Goal: Task Accomplishment & Management: Use online tool/utility

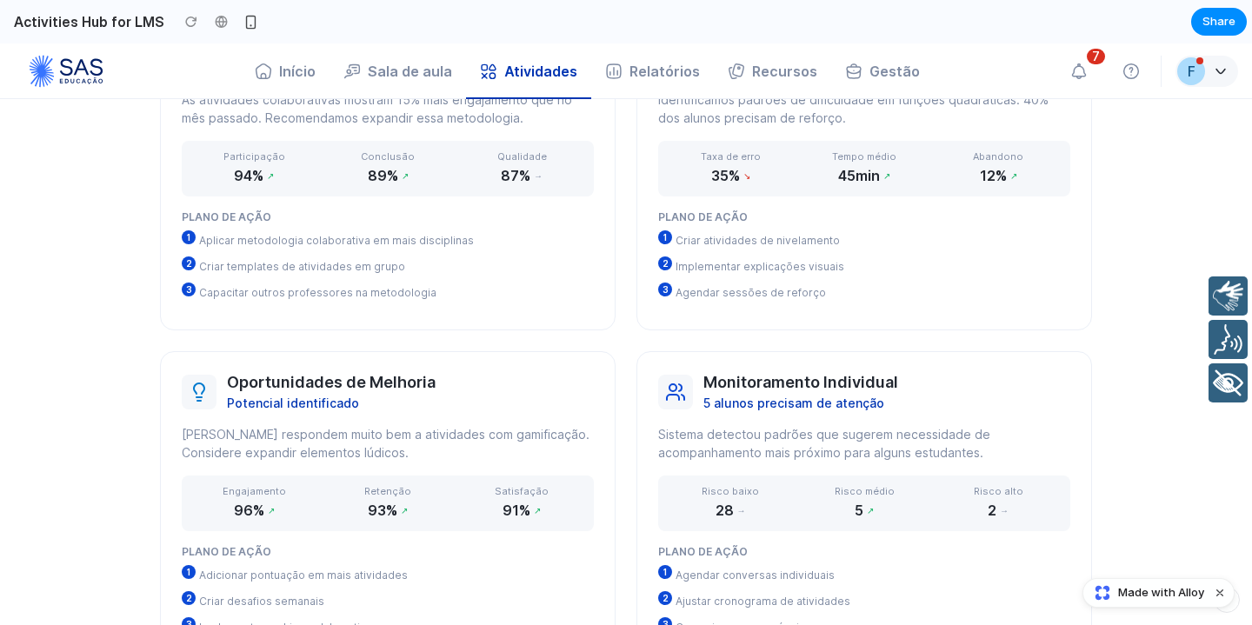
scroll to position [1263, 0]
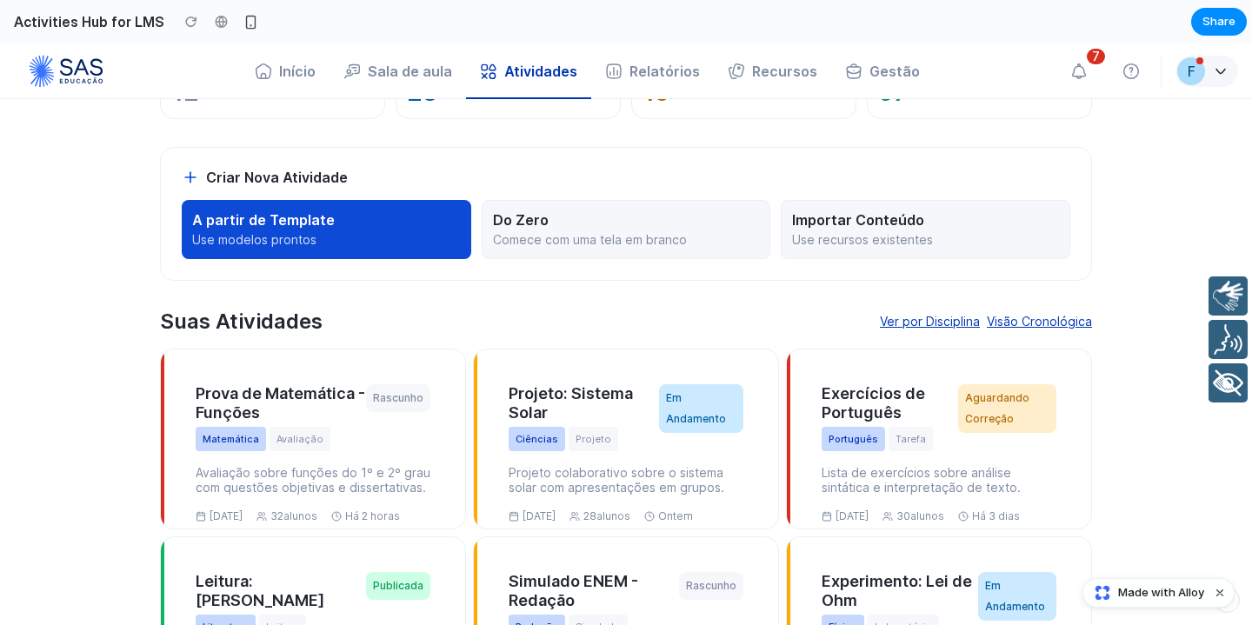
scroll to position [0, 0]
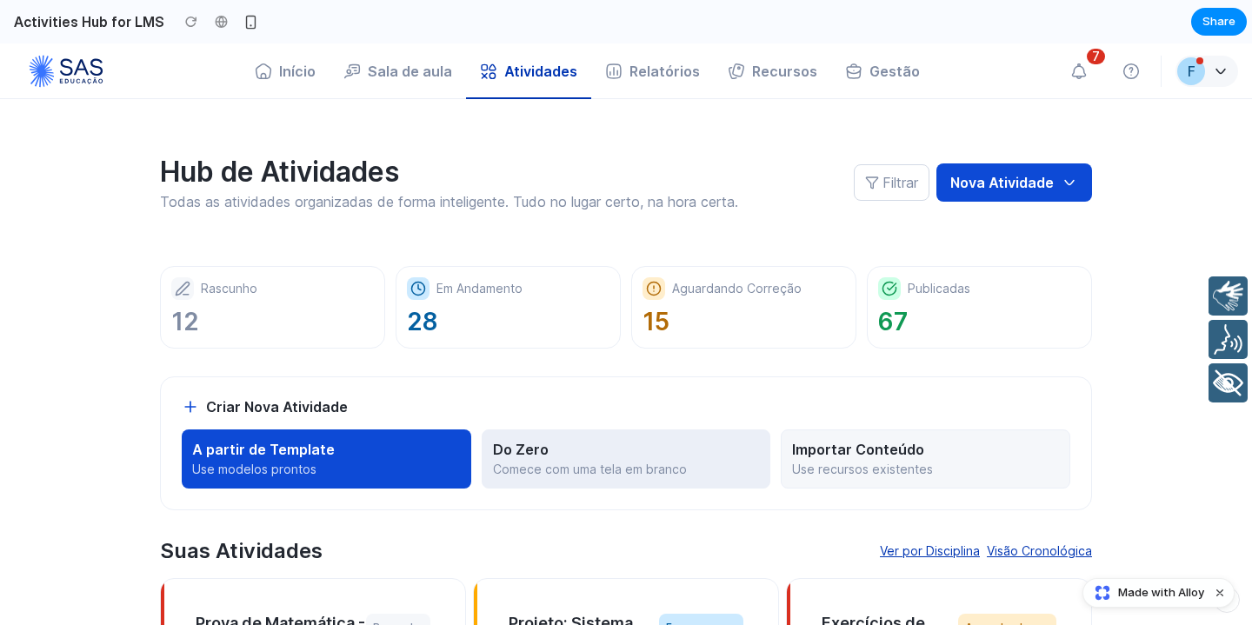
click at [611, 448] on p "Do Zero" at bounding box center [626, 449] width 267 height 17
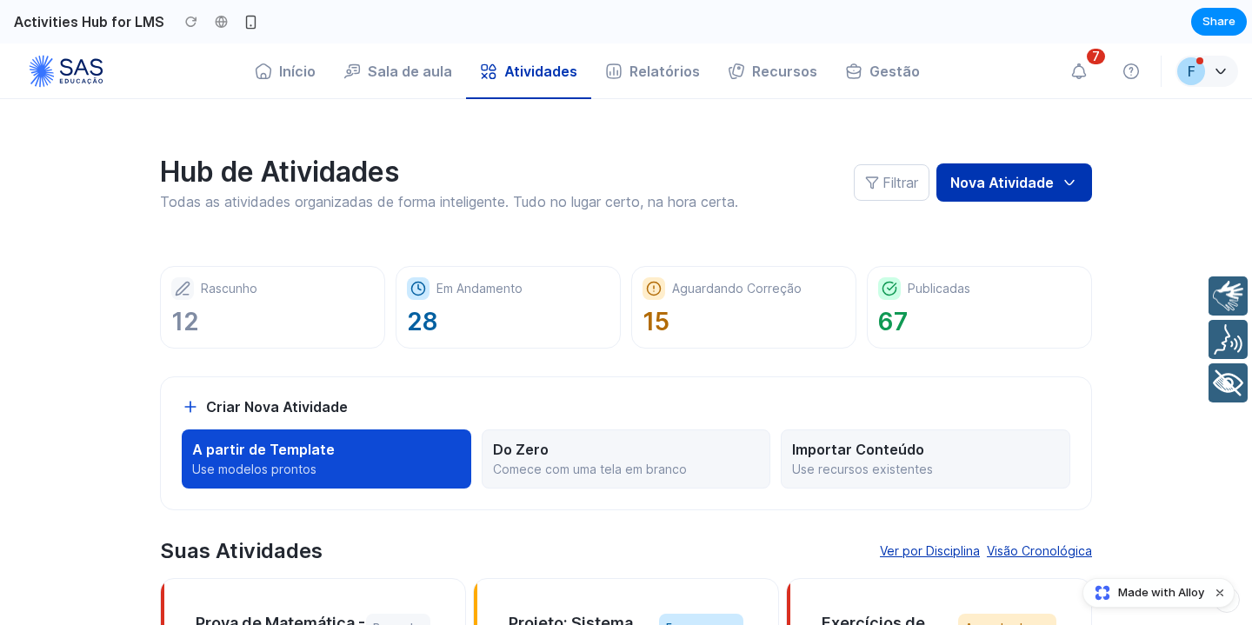
click at [997, 180] on button "Nova Atividade" at bounding box center [1014, 182] width 156 height 38
click at [1086, 73] on icon "button" at bounding box center [1078, 71] width 17 height 17
click at [1194, 71] on div "F" at bounding box center [1192, 71] width 8 height 14
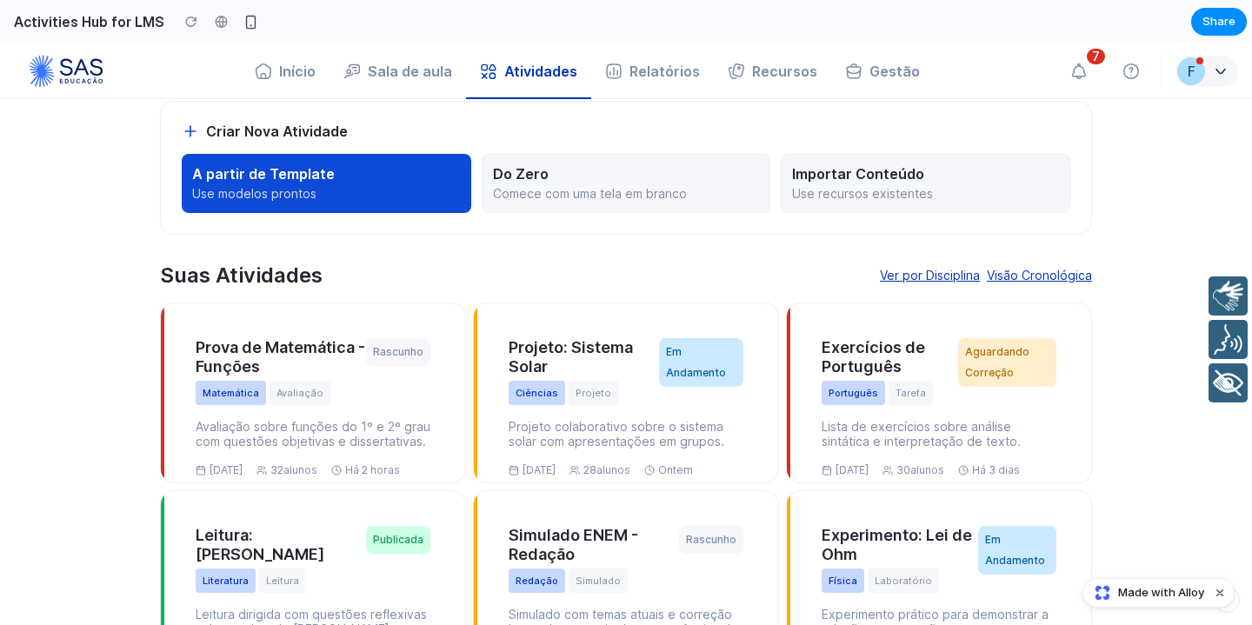
scroll to position [279, 0]
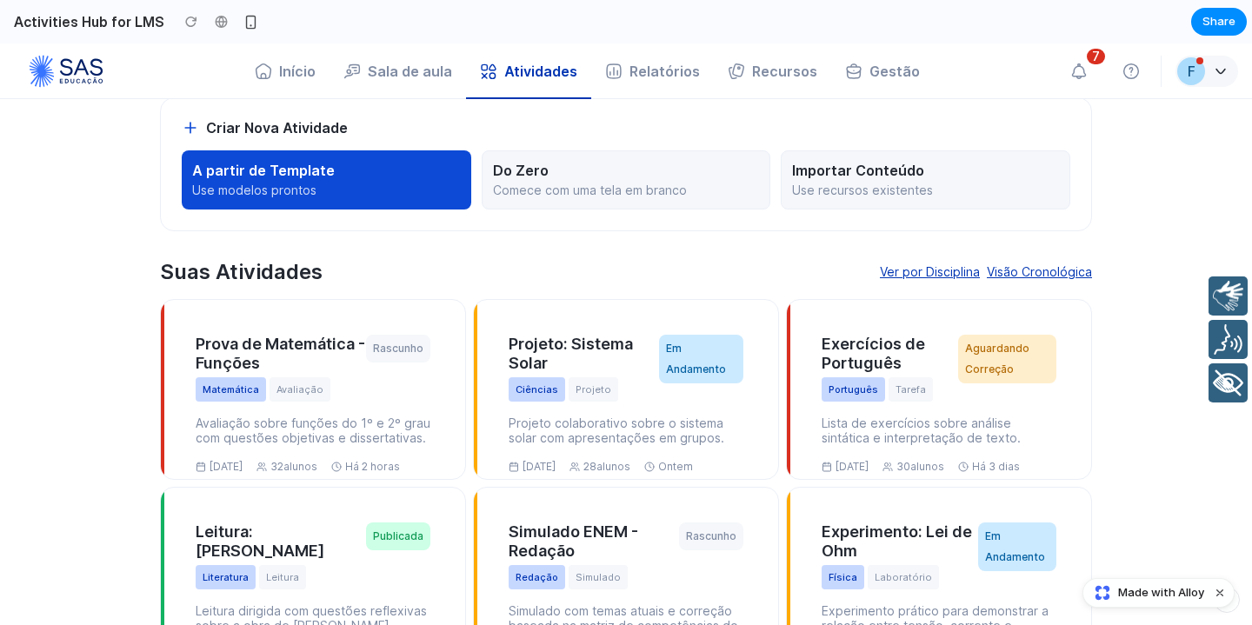
click at [1142, 257] on section "Hub de Atividades Todas as atividades organizadas de forma inteligente. Tudo no…" at bounding box center [625, 254] width 1043 height 869
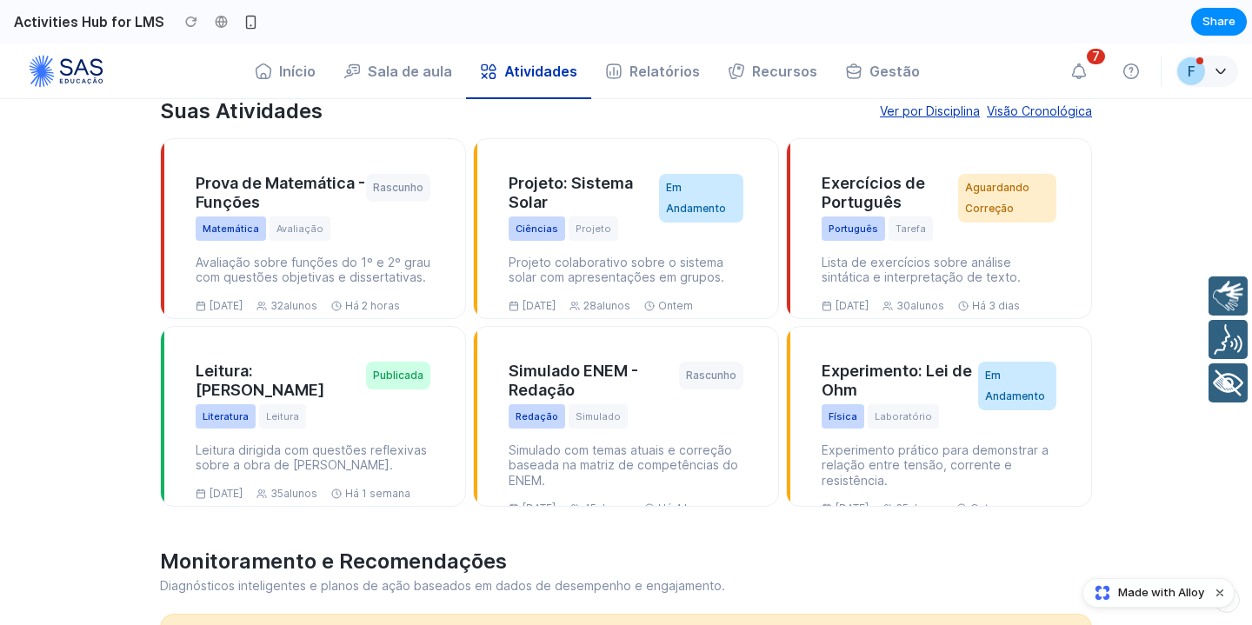
scroll to position [439, 0]
